Goal: Book appointment/travel/reservation

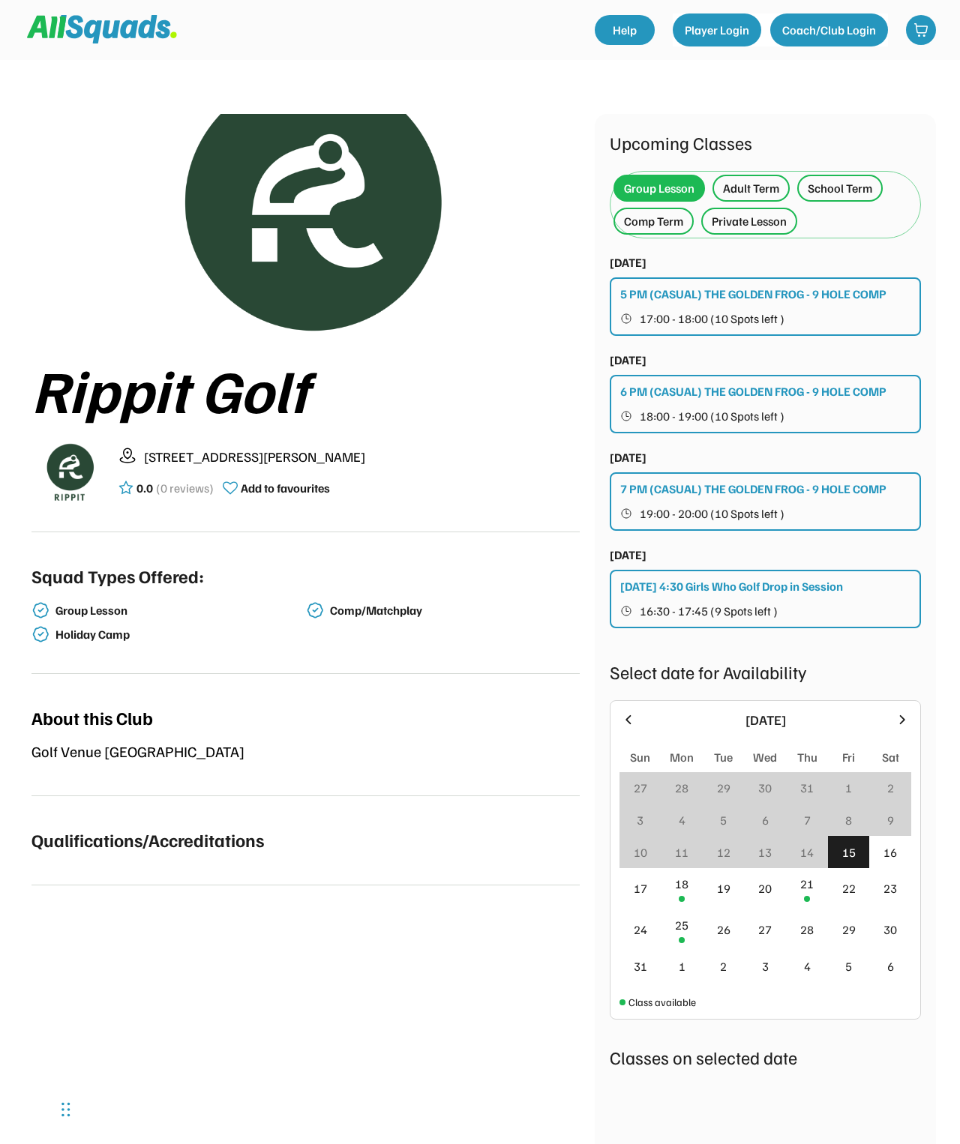
click at [761, 224] on div "Private Lesson" at bounding box center [749, 221] width 75 height 18
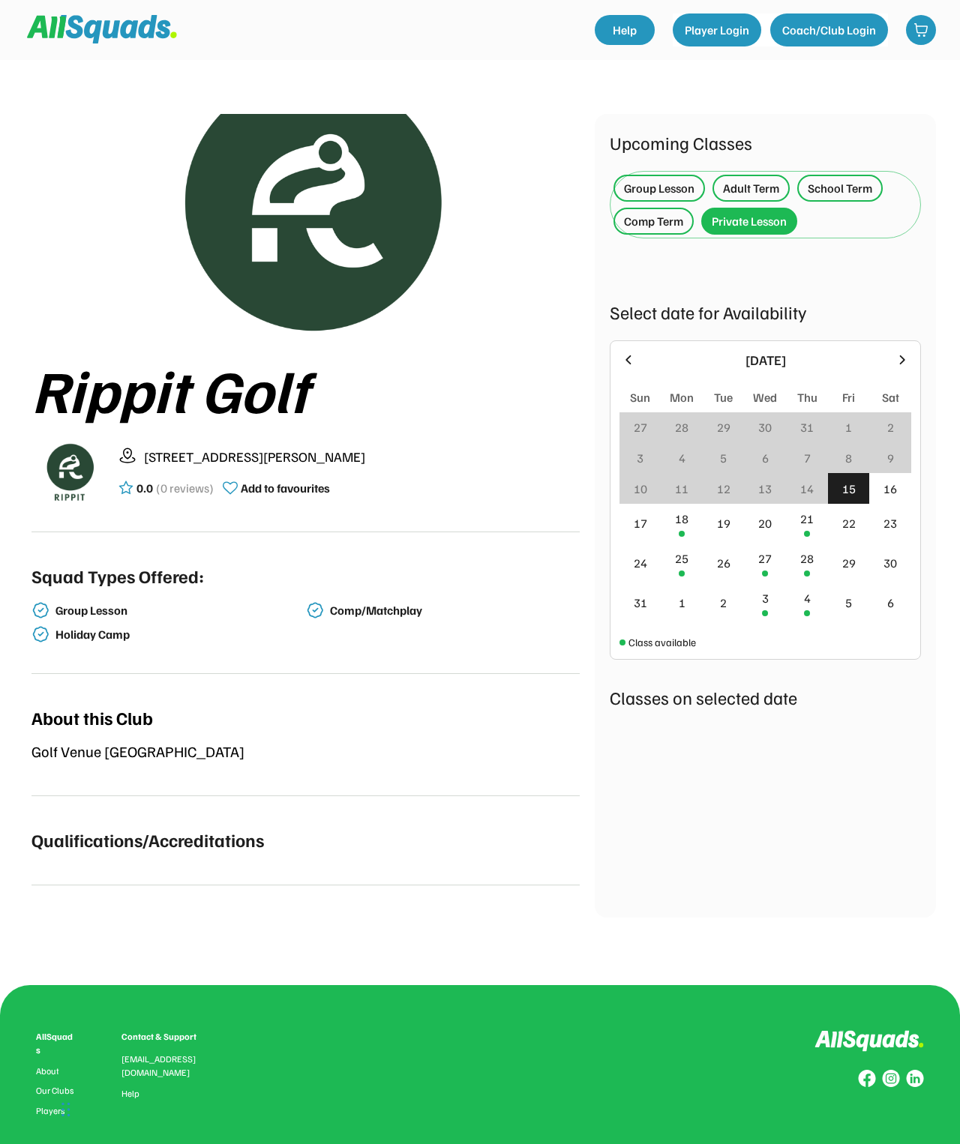
click at [690, 542] on div "18" at bounding box center [682, 524] width 42 height 40
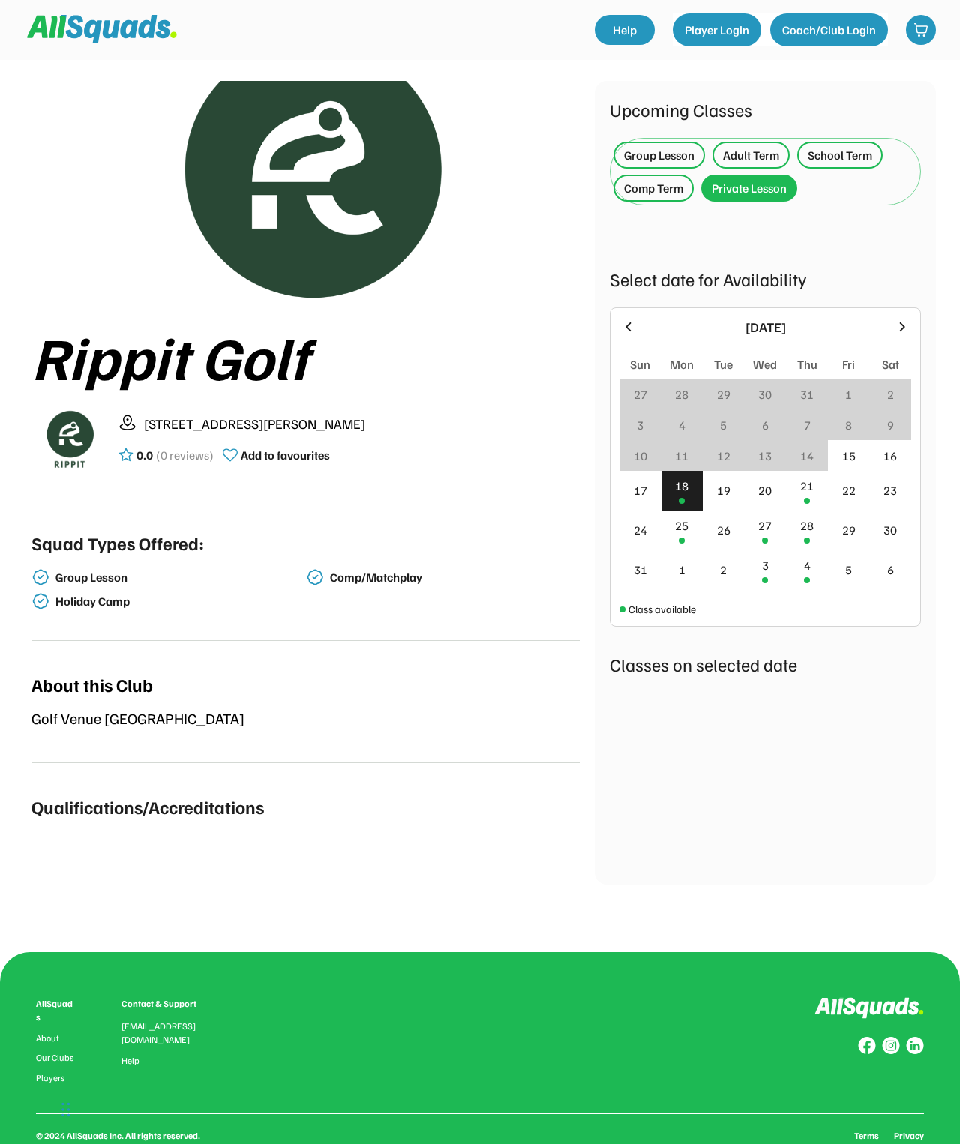
scroll to position [34, 0]
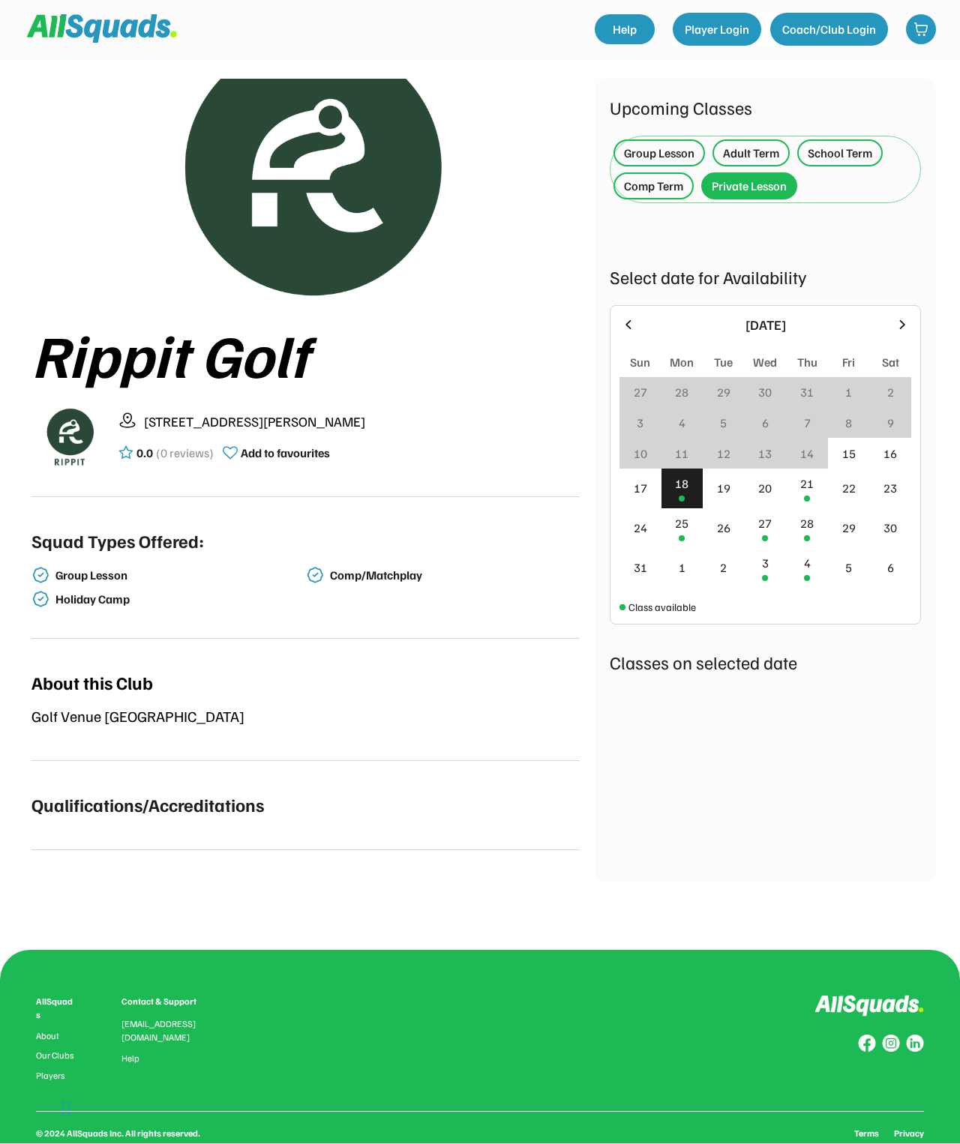
click at [811, 499] on div "21" at bounding box center [807, 489] width 42 height 40
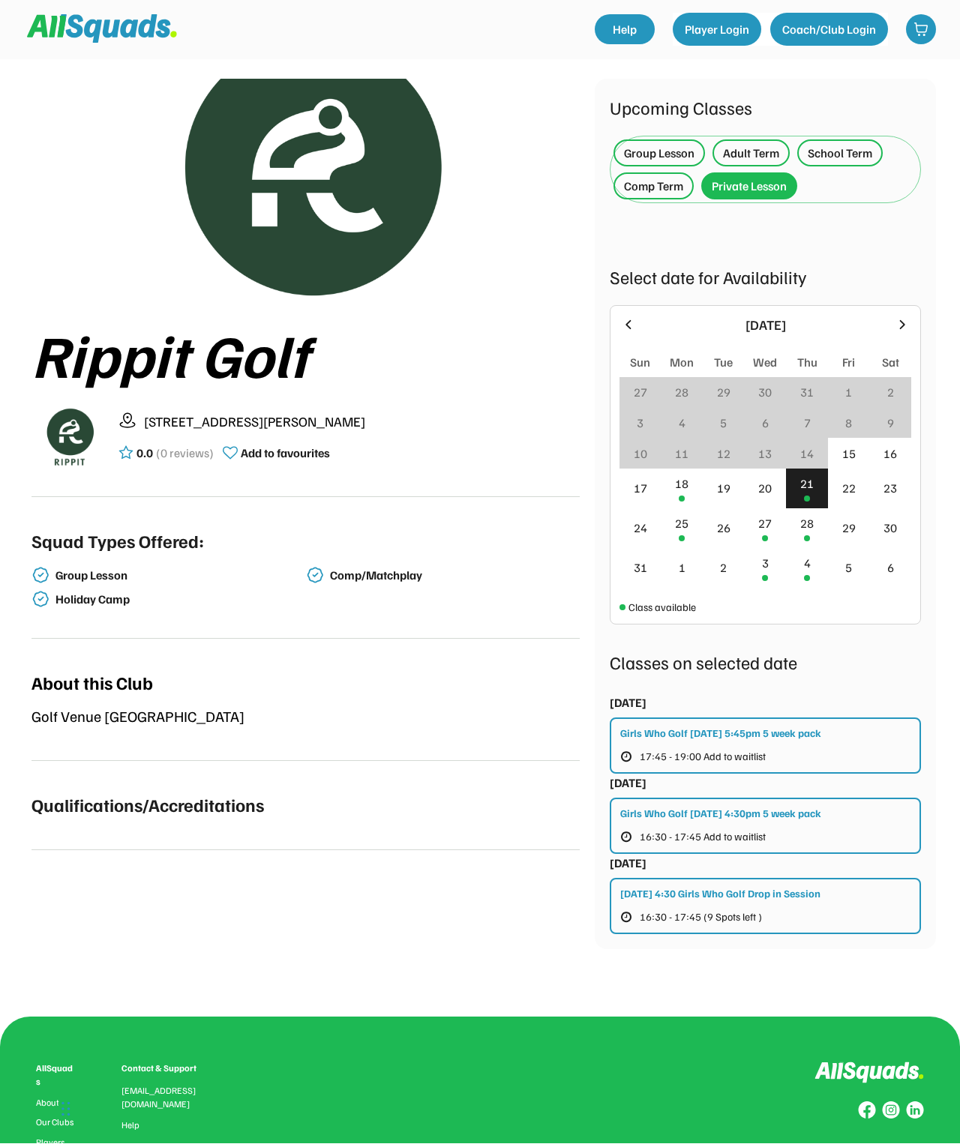
scroll to position [35, 0]
click at [683, 502] on div at bounding box center [682, 499] width 6 height 6
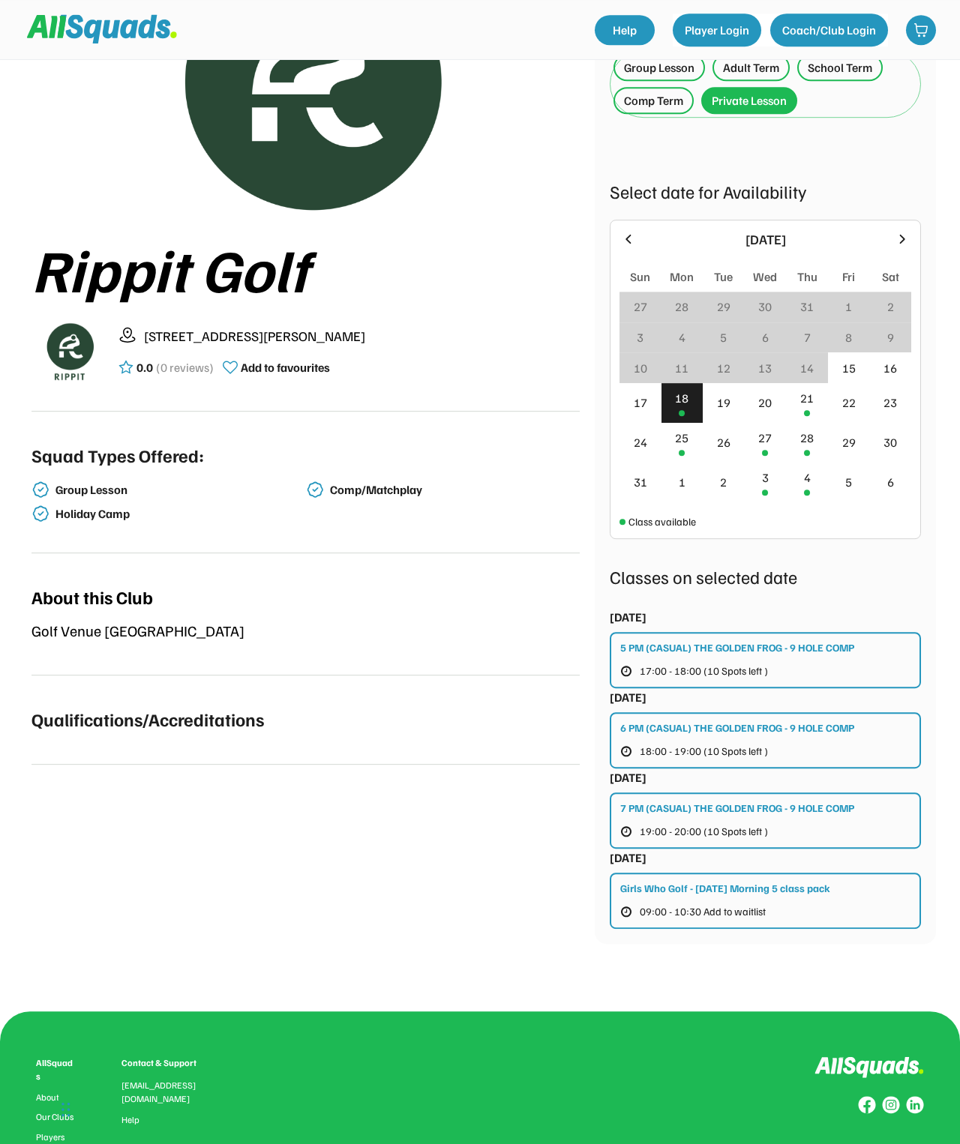
scroll to position [120, 0]
click at [786, 443] on div "28" at bounding box center [807, 444] width 42 height 40
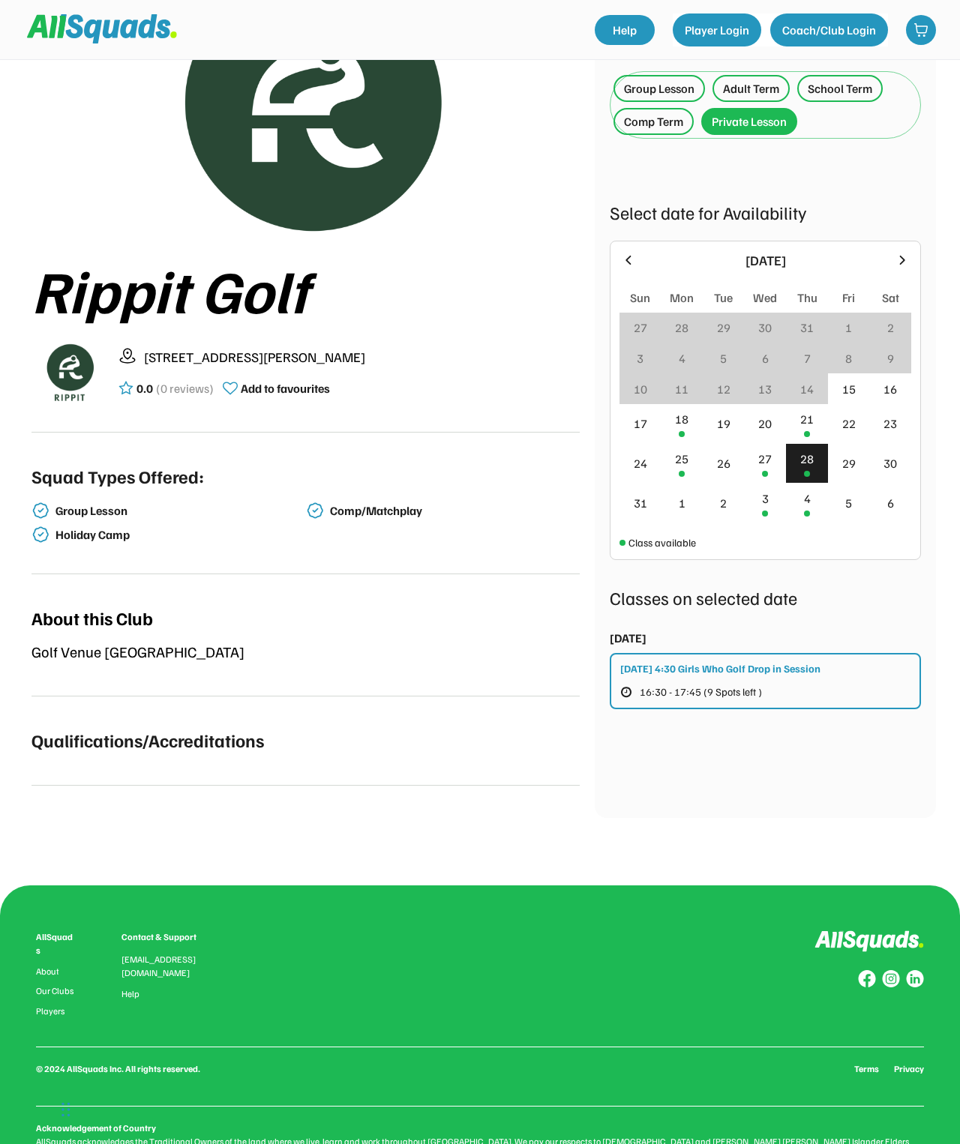
click at [774, 475] on div "27" at bounding box center [766, 464] width 42 height 40
click at [767, 517] on div at bounding box center [765, 514] width 6 height 6
click at [809, 522] on div "4" at bounding box center [807, 503] width 42 height 40
click at [680, 468] on div "25" at bounding box center [681, 459] width 13 height 18
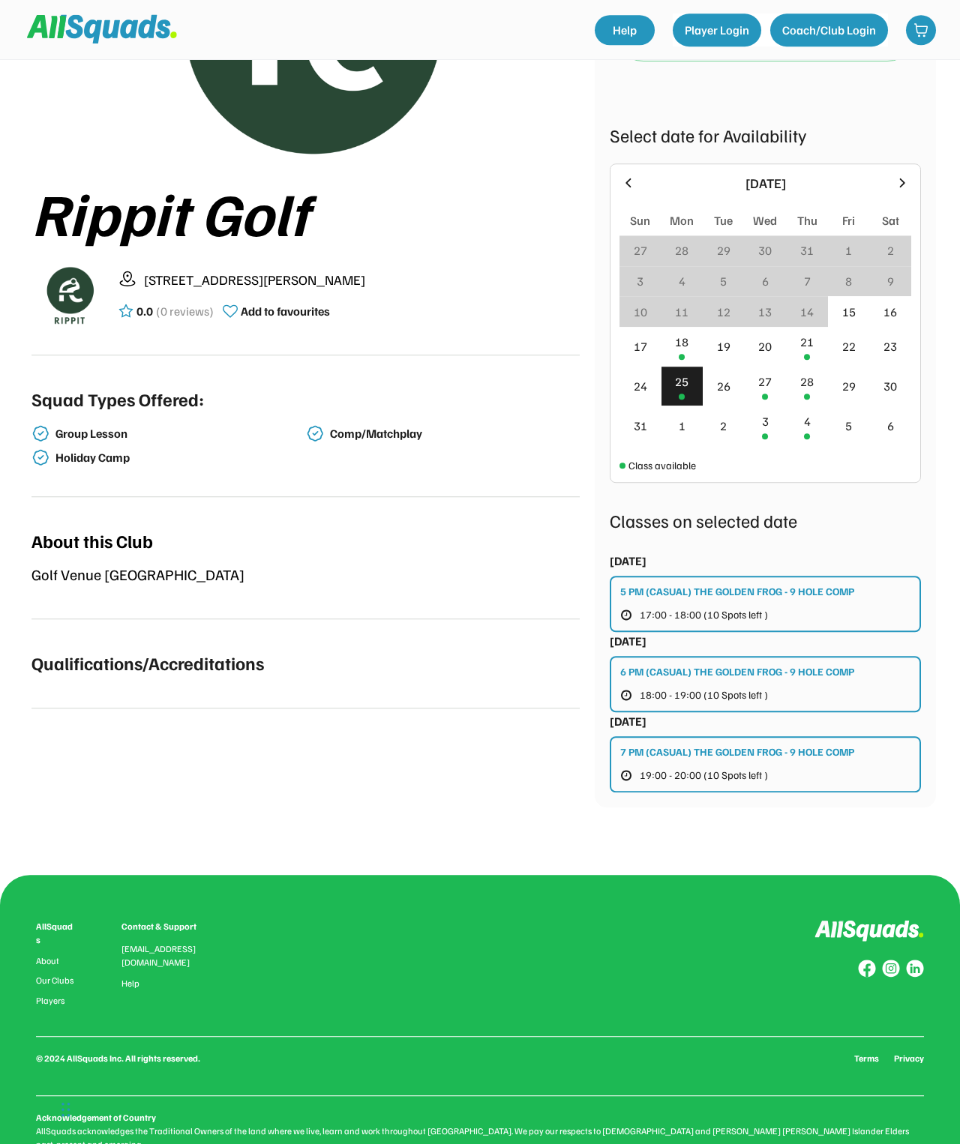
scroll to position [177, 0]
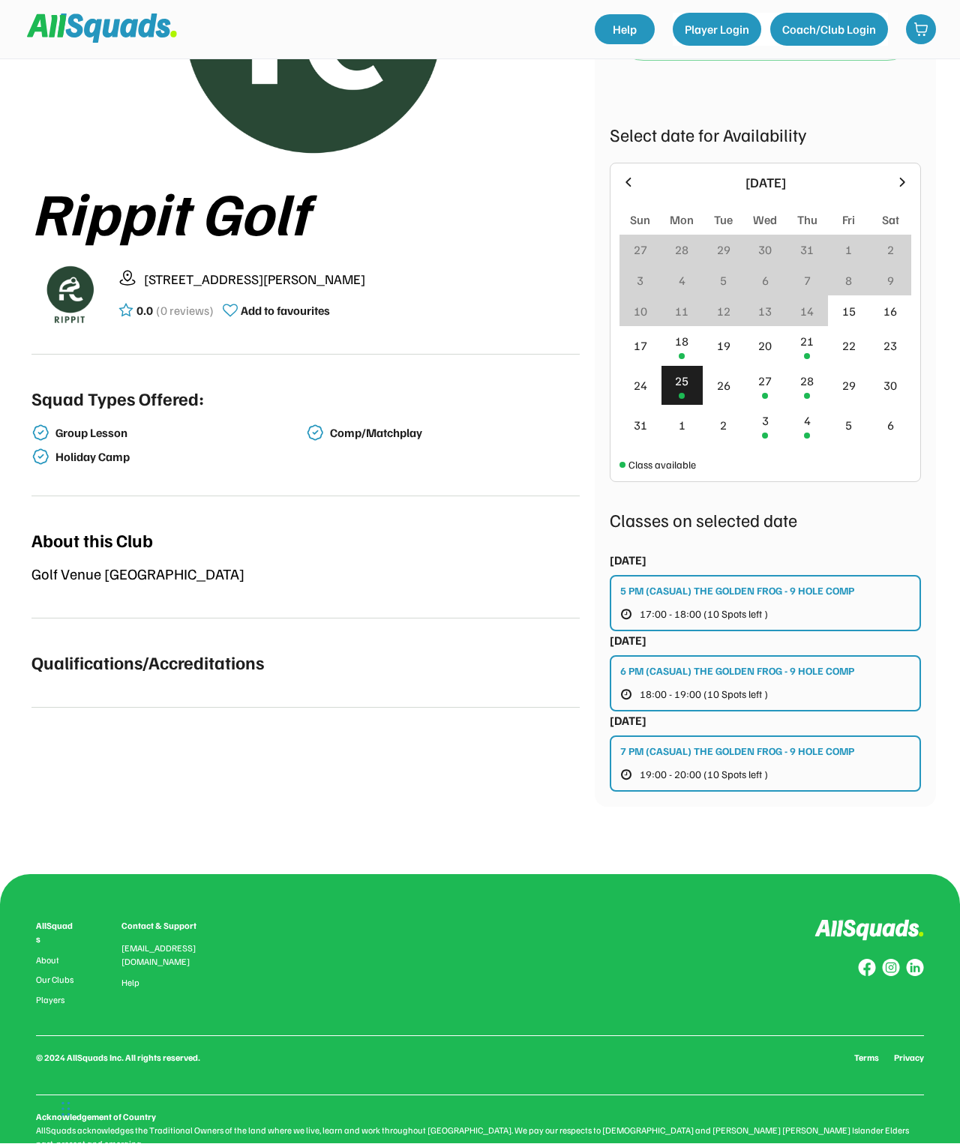
click at [765, 700] on span "18:00 - 19:00 (10 Spots left )" at bounding box center [704, 695] width 128 height 10
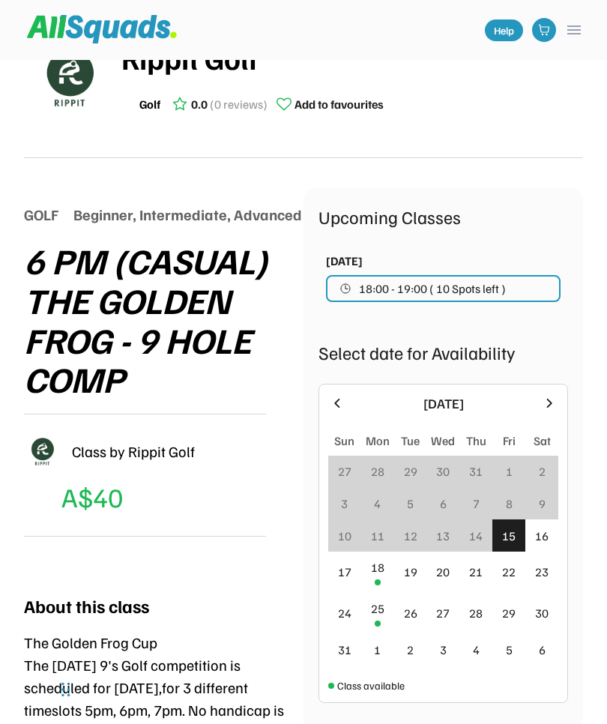
scroll to position [47, 0]
